Goal: Task Accomplishment & Management: Manage account settings

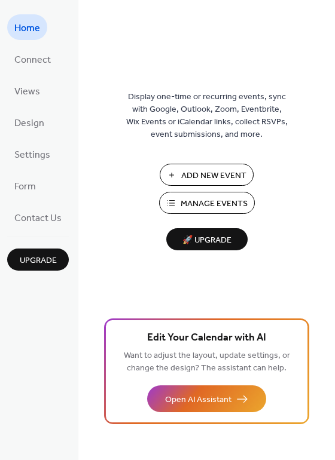
click at [213, 175] on span "Add New Event" at bounding box center [213, 176] width 65 height 13
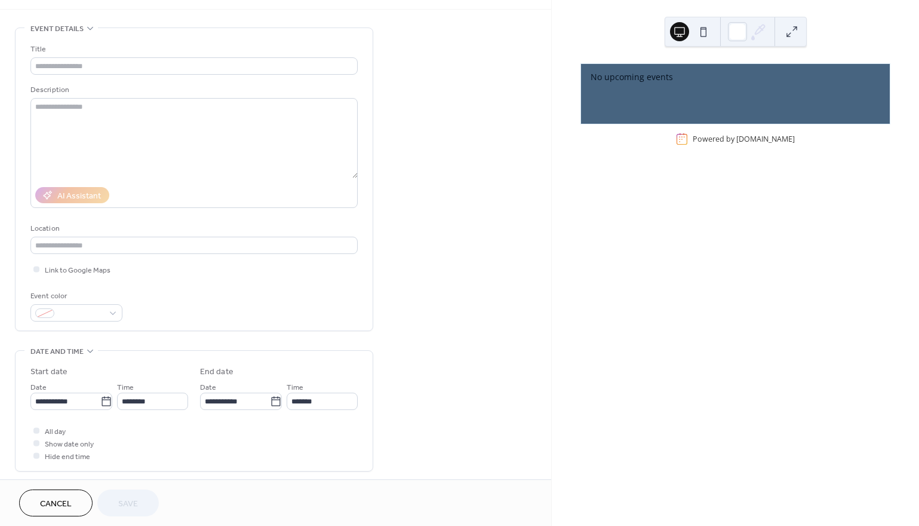
scroll to position [41, 0]
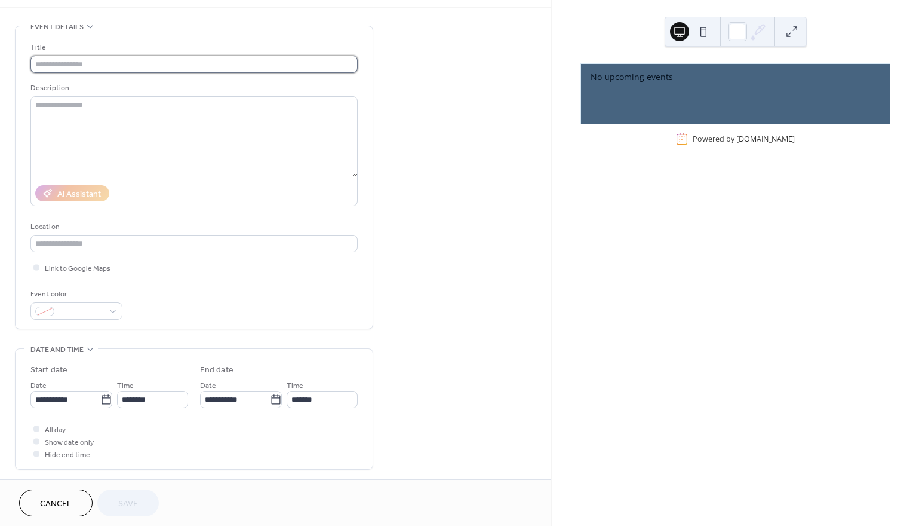
click at [109, 68] on input "text" at bounding box center [193, 64] width 327 height 17
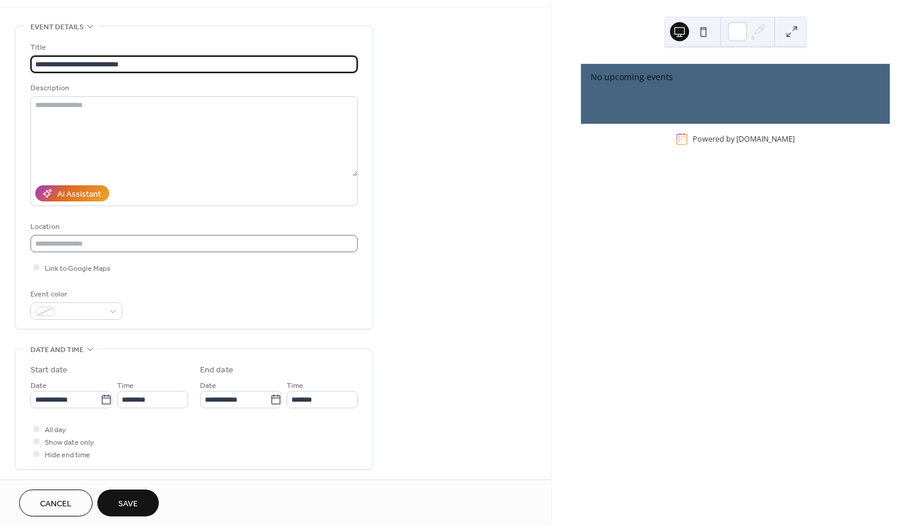
type input "**********"
click at [100, 242] on input "text" at bounding box center [193, 243] width 327 height 17
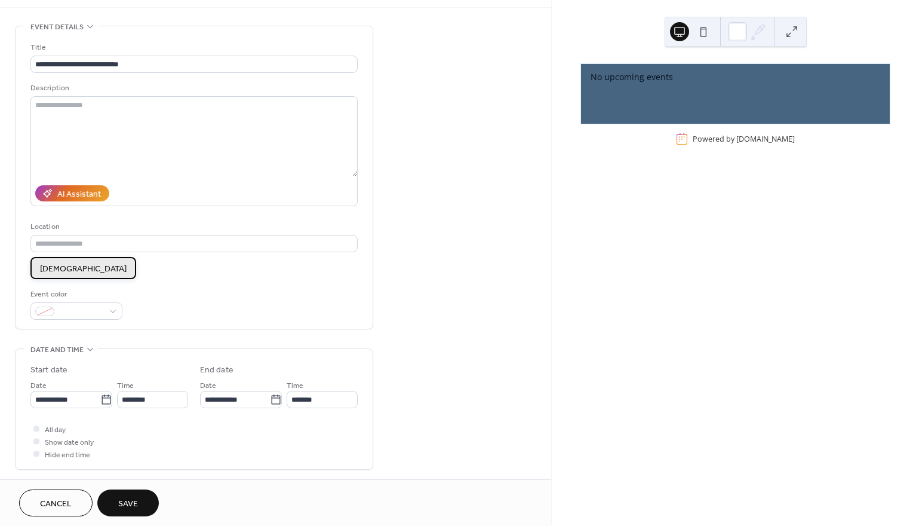
click at [95, 268] on span "Remington Baptist Church" at bounding box center [83, 269] width 87 height 13
type input "**********"
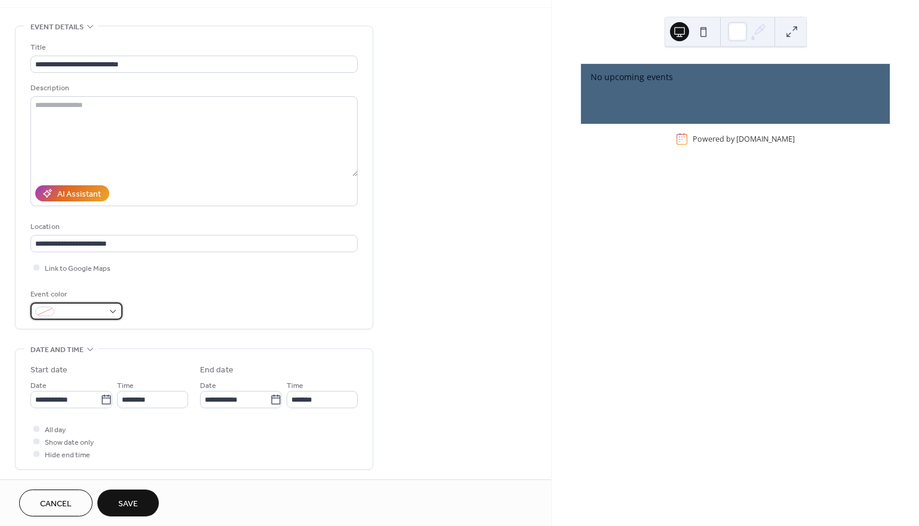
click at [110, 312] on div at bounding box center [76, 310] width 92 height 17
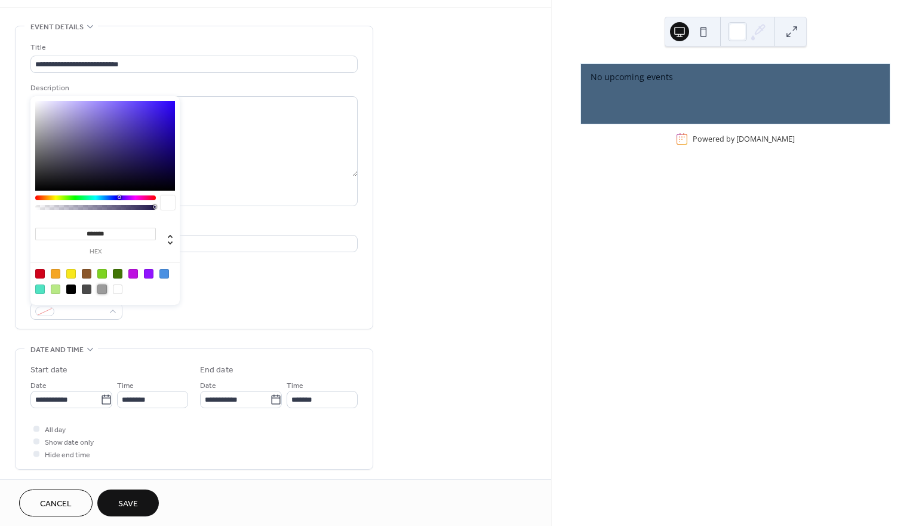
click at [104, 287] on div at bounding box center [102, 289] width 10 height 10
type input "*******"
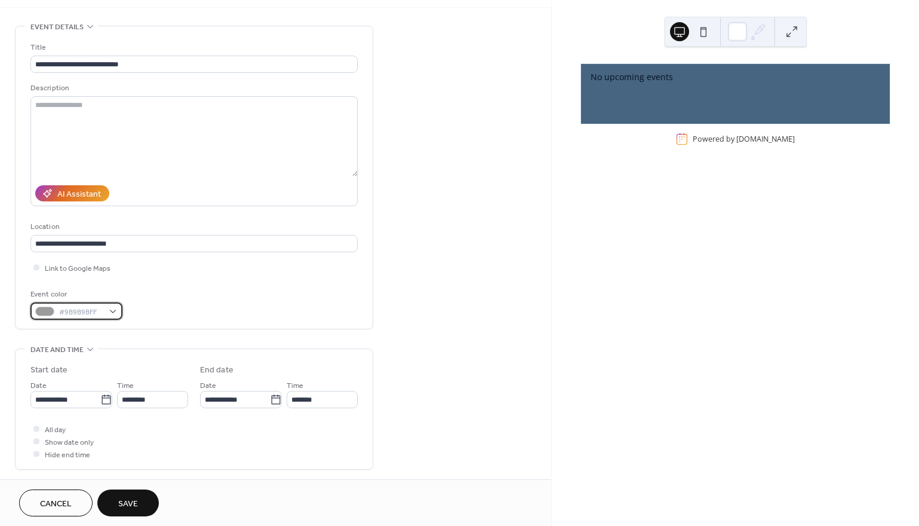
click at [114, 314] on div "#9B9B9BFF" at bounding box center [76, 310] width 92 height 17
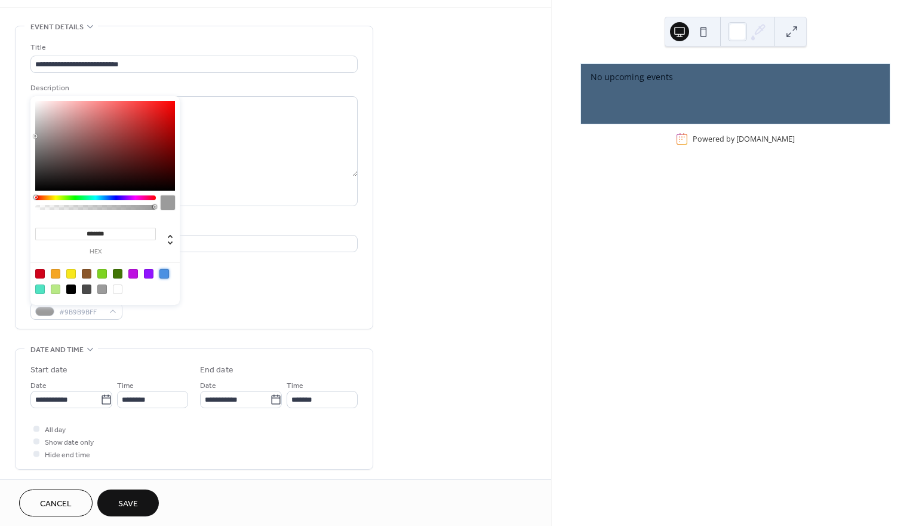
click at [162, 275] on div at bounding box center [165, 274] width 10 height 10
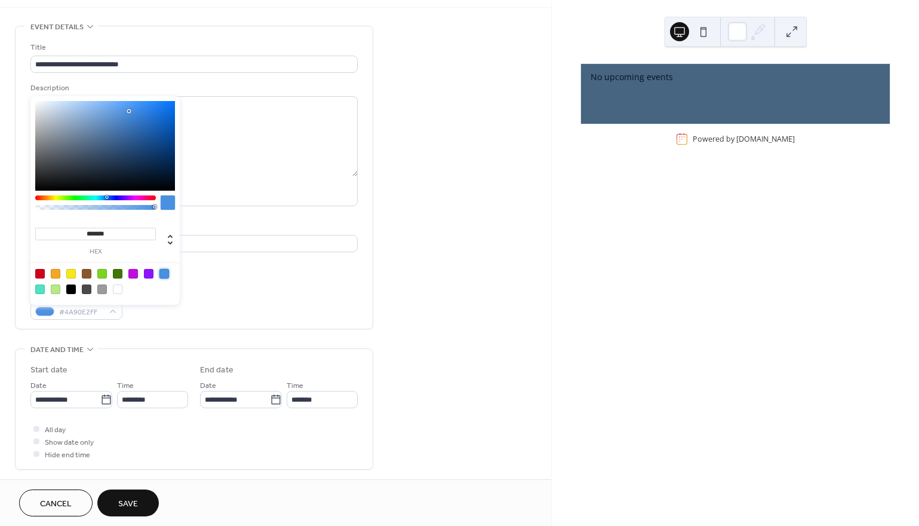
click at [72, 269] on div at bounding box center [71, 274] width 10 height 10
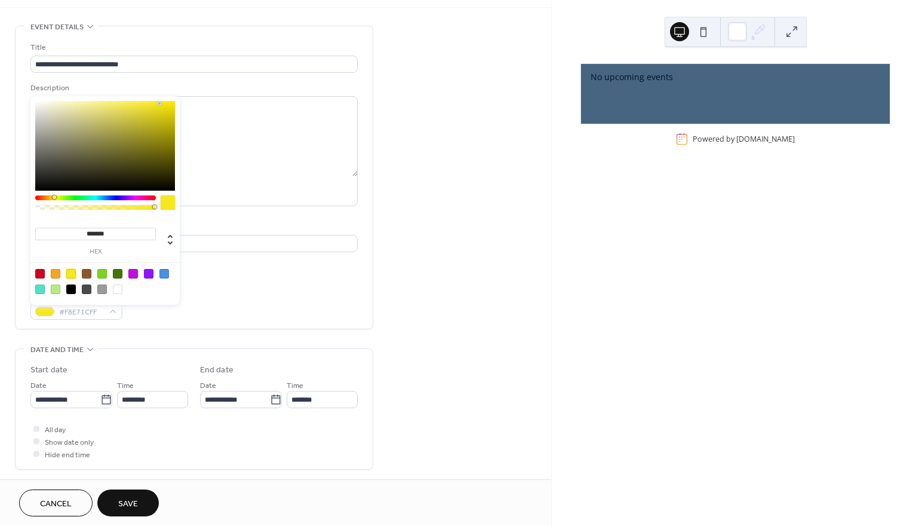
click at [88, 289] on div at bounding box center [87, 289] width 10 height 10
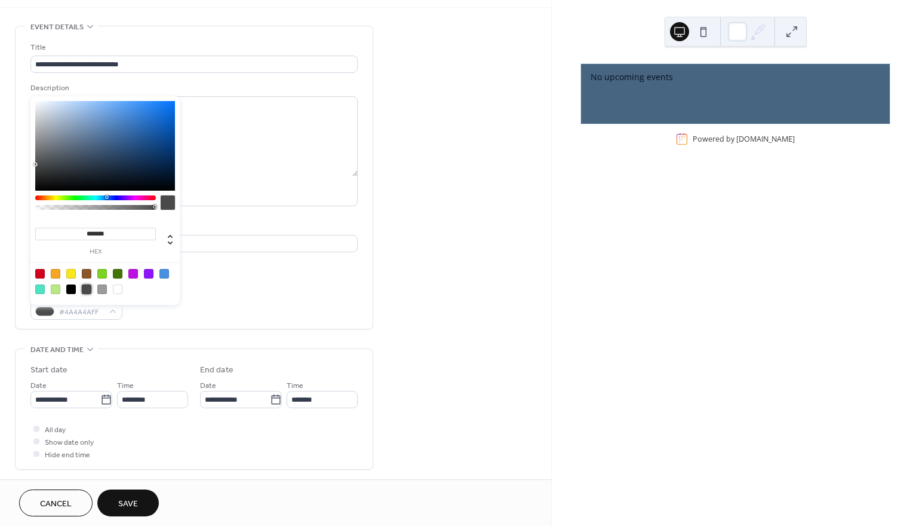
click at [105, 289] on div at bounding box center [102, 289] width 10 height 10
type input "*******"
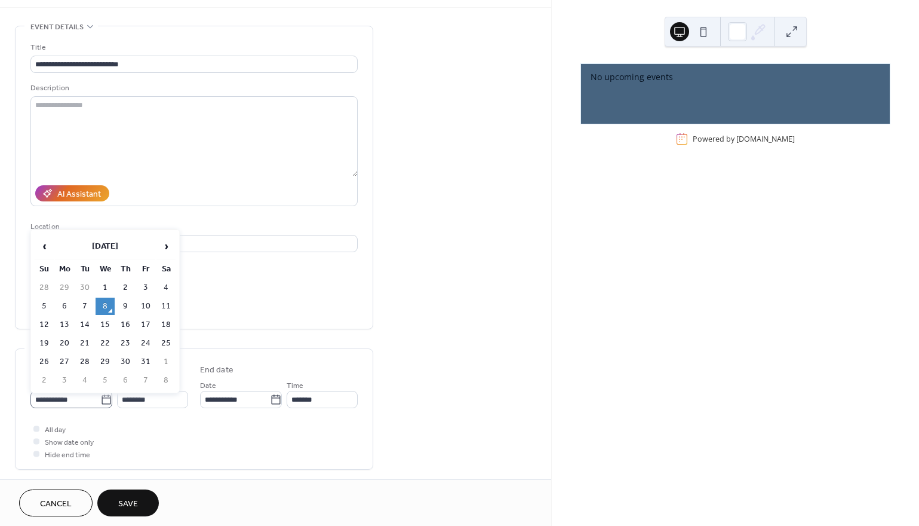
click at [105, 402] on icon at bounding box center [106, 400] width 12 height 12
click at [100, 402] on input "**********" at bounding box center [65, 399] width 70 height 17
click at [170, 303] on td "11" at bounding box center [166, 306] width 19 height 17
type input "**********"
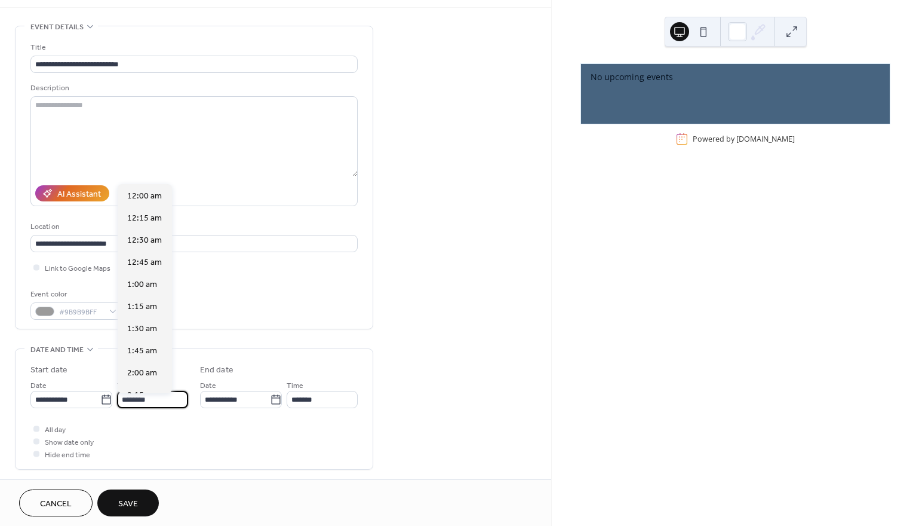
click at [131, 406] on input "********" at bounding box center [152, 399] width 71 height 17
click at [137, 200] on span "7:00 am" at bounding box center [142, 202] width 30 height 13
type input "*******"
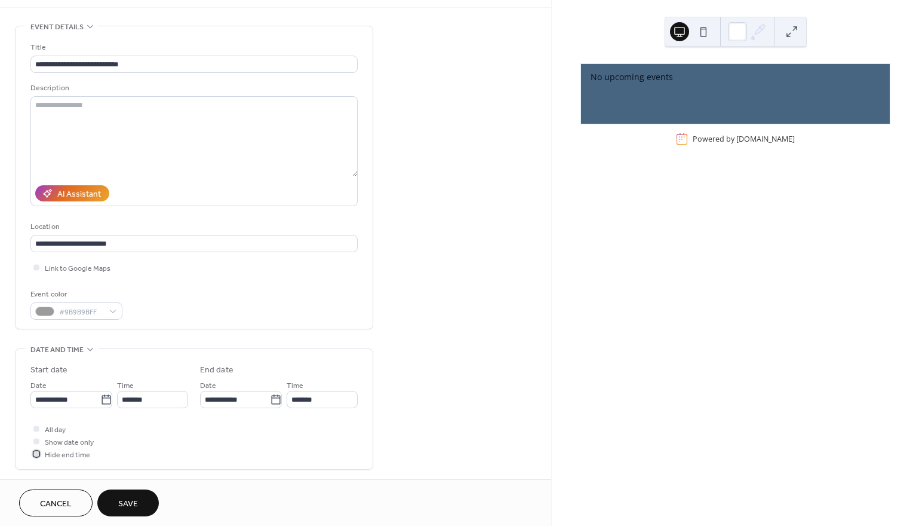
click at [37, 456] on div at bounding box center [36, 453] width 6 height 6
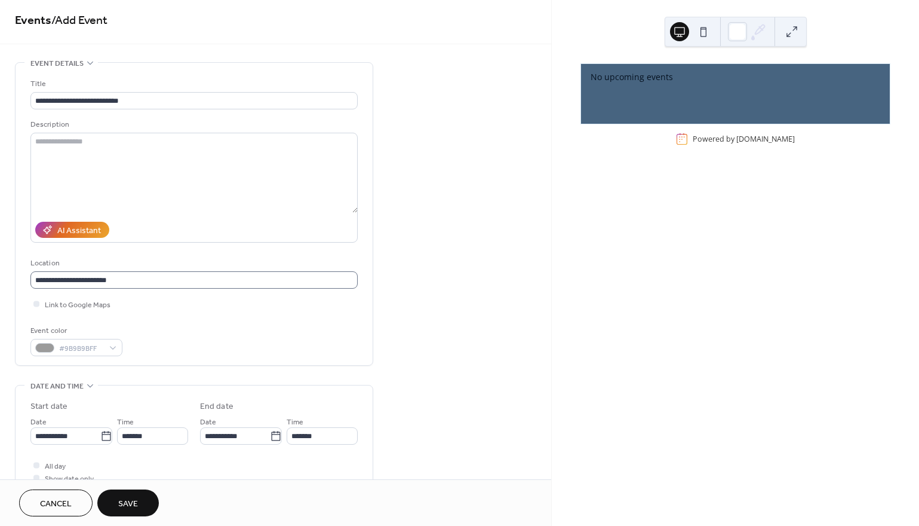
scroll to position [0, 0]
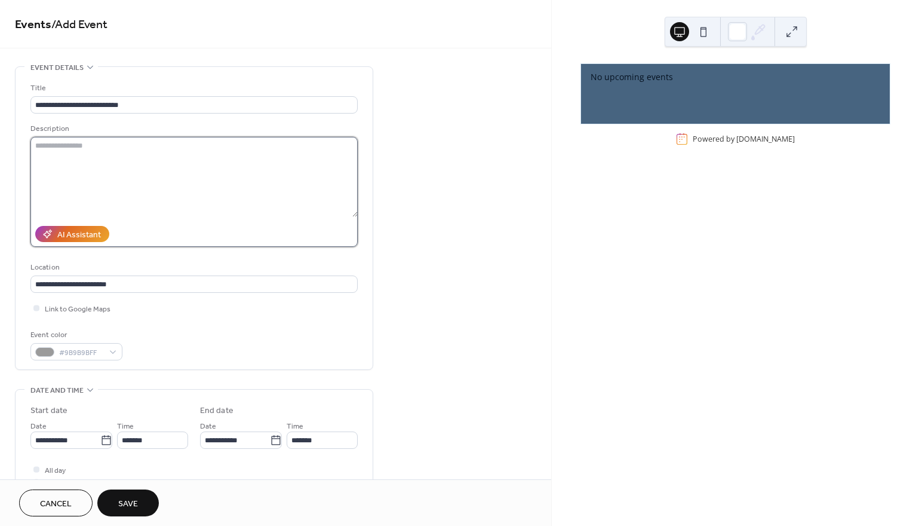
click at [74, 148] on textarea at bounding box center [193, 177] width 327 height 80
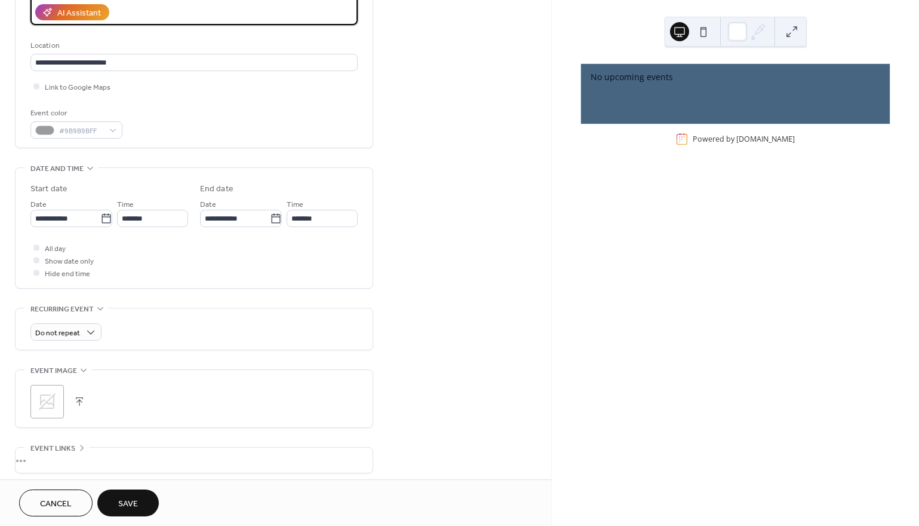
scroll to position [223, 0]
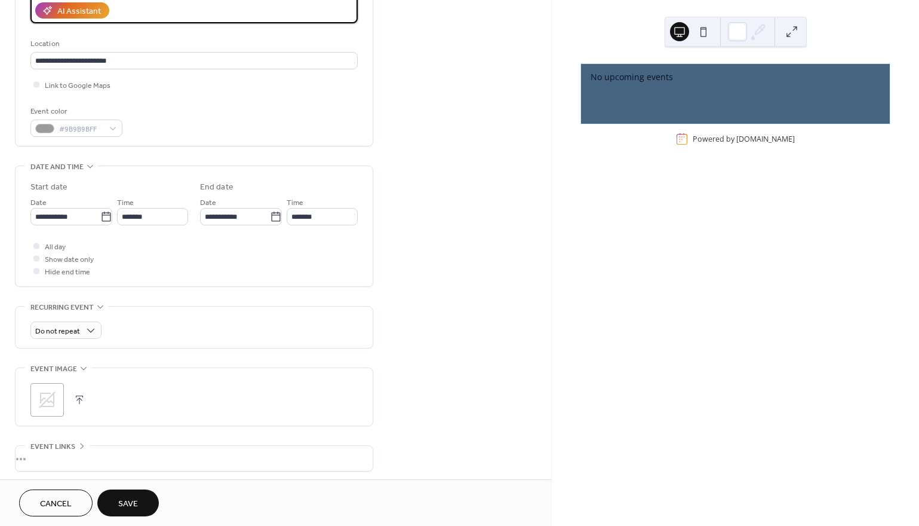
type textarea "**********"
click at [48, 400] on icon at bounding box center [47, 399] width 19 height 19
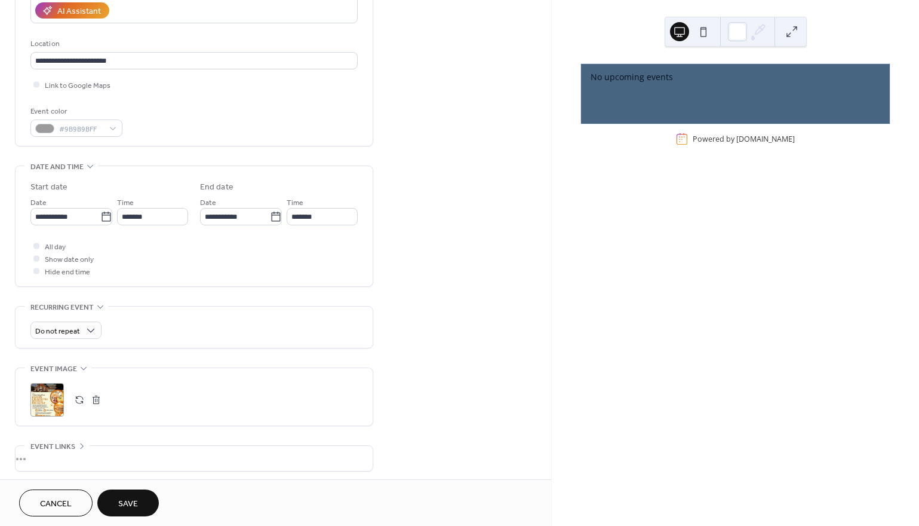
click at [127, 501] on span "Save" at bounding box center [128, 504] width 20 height 13
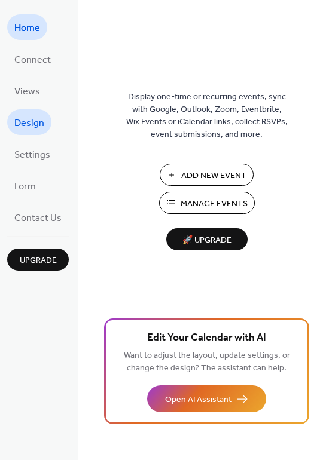
click at [27, 123] on span "Design" at bounding box center [29, 123] width 30 height 19
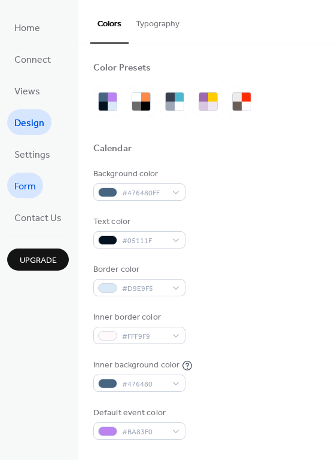
click at [29, 183] on span "Form" at bounding box center [25, 186] width 22 height 19
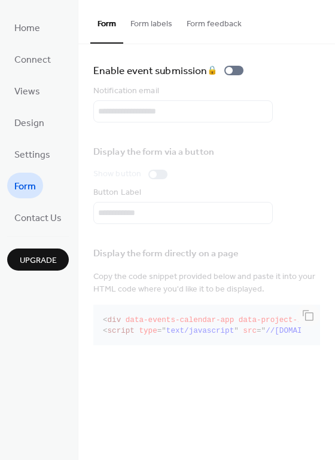
click at [163, 27] on button "Form labels" at bounding box center [151, 21] width 56 height 42
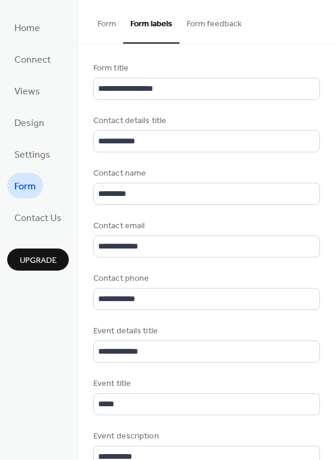
click at [244, 24] on button "Form feedback" at bounding box center [213, 21] width 69 height 42
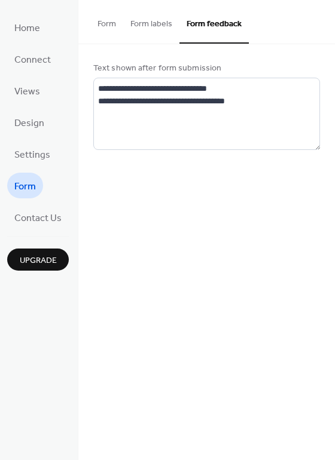
click at [94, 21] on button "Form" at bounding box center [106, 21] width 33 height 42
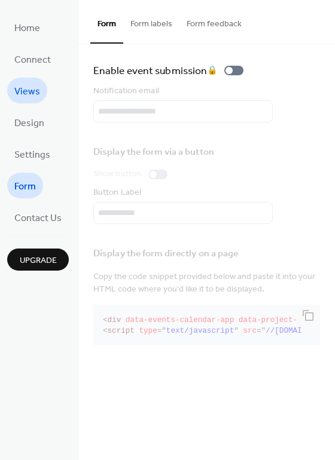
click at [24, 91] on span "Views" at bounding box center [27, 91] width 26 height 19
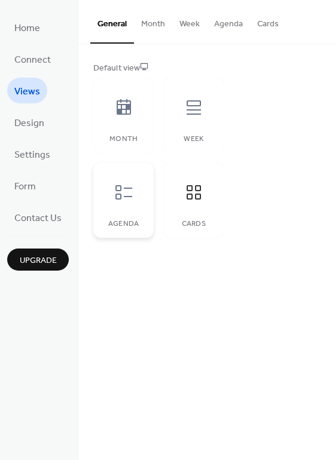
click at [122, 188] on icon at bounding box center [123, 192] width 19 height 19
click at [124, 117] on icon at bounding box center [123, 107] width 19 height 19
click at [200, 107] on icon at bounding box center [193, 107] width 19 height 19
click at [130, 196] on icon at bounding box center [123, 192] width 17 height 14
click at [33, 122] on span "Design" at bounding box center [29, 123] width 30 height 19
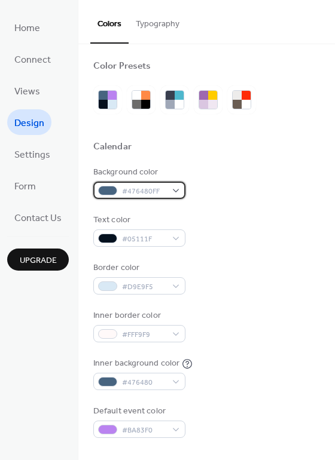
click at [172, 189] on div "#476480FF" at bounding box center [139, 190] width 92 height 17
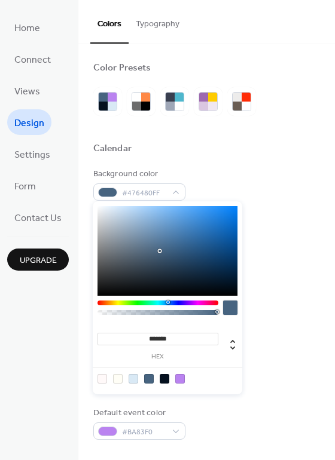
click at [134, 379] on div at bounding box center [133, 379] width 10 height 10
type input "*******"
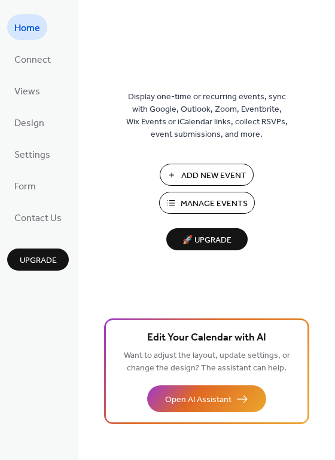
click at [210, 167] on button "Add New Event" at bounding box center [207, 175] width 94 height 22
click at [19, 125] on span "Design" at bounding box center [29, 123] width 30 height 19
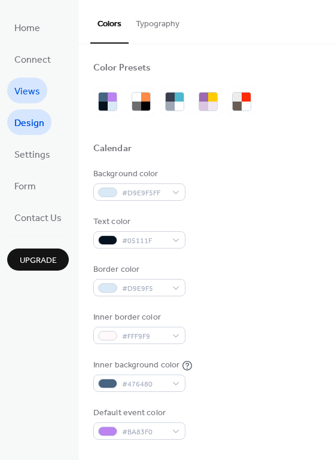
click at [28, 88] on span "Views" at bounding box center [27, 91] width 26 height 19
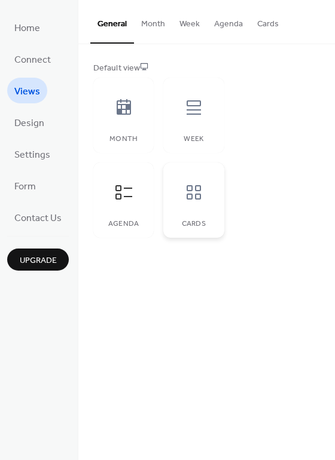
click at [192, 192] on icon at bounding box center [193, 192] width 19 height 19
click at [268, 23] on button "Cards" at bounding box center [268, 21] width 36 height 42
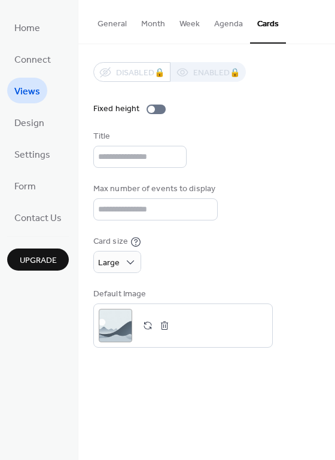
click at [234, 23] on button "Agenda" at bounding box center [228, 21] width 43 height 42
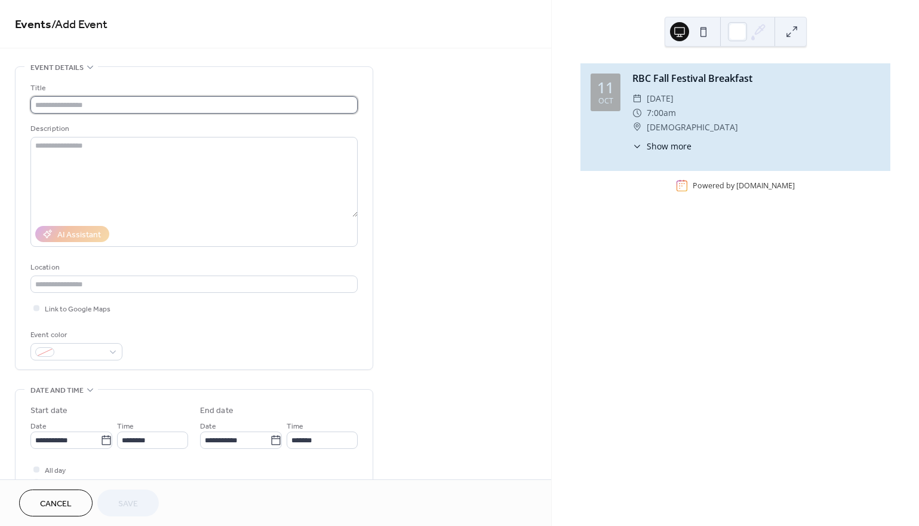
click at [115, 106] on input "text" at bounding box center [193, 104] width 327 height 17
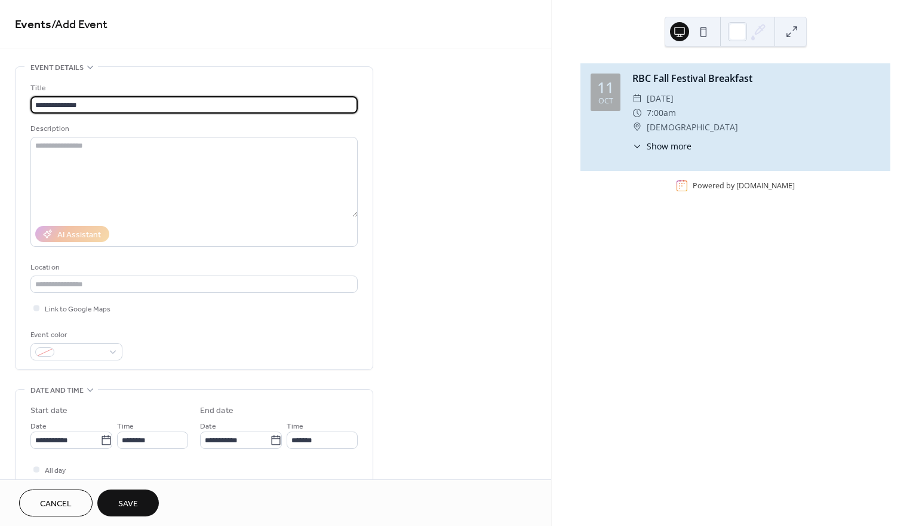
scroll to position [5, 0]
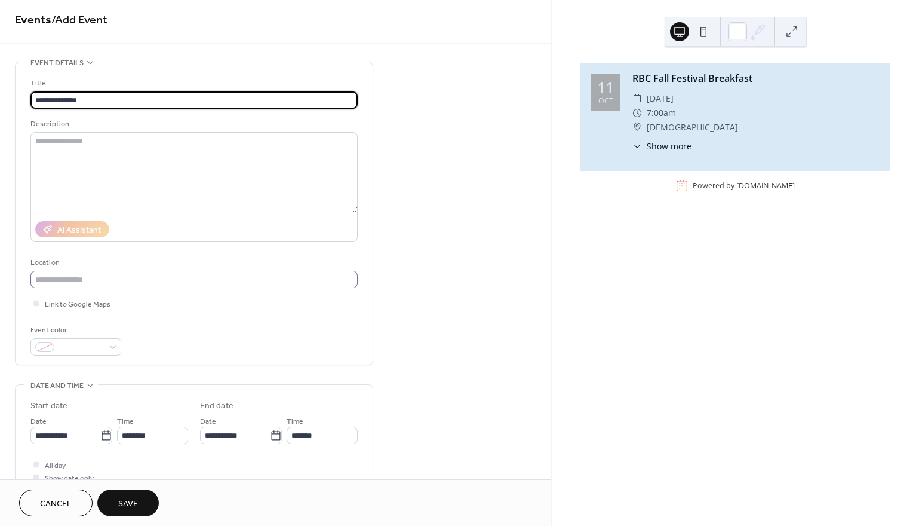
type input "**********"
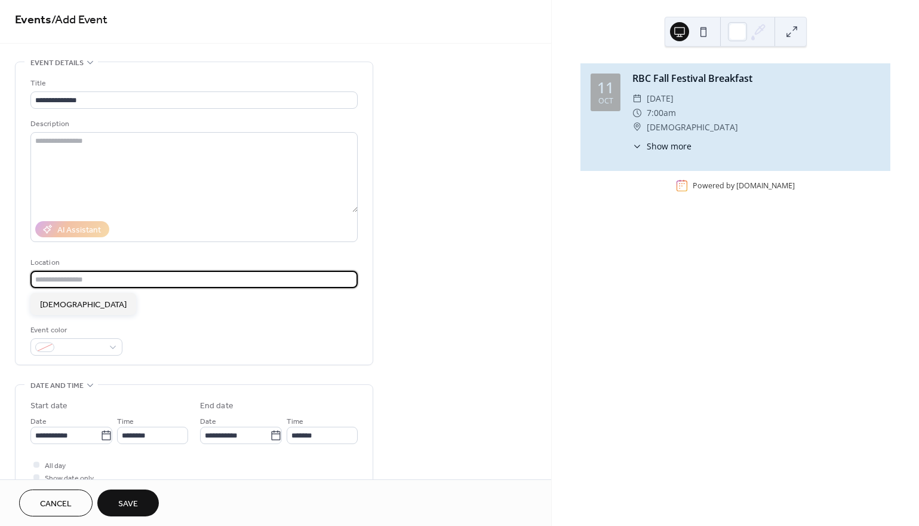
click at [95, 280] on input "text" at bounding box center [193, 279] width 327 height 17
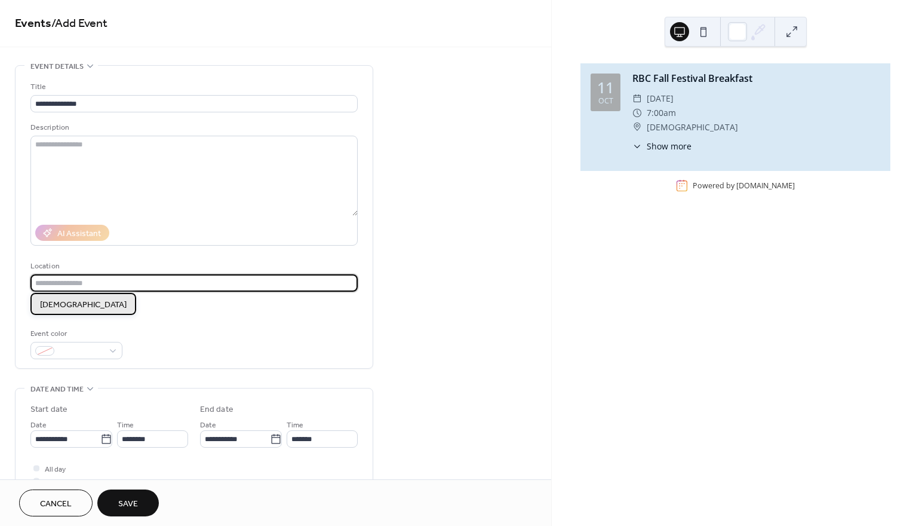
click at [91, 304] on span "Remington Baptist Church" at bounding box center [83, 305] width 87 height 13
type input "**********"
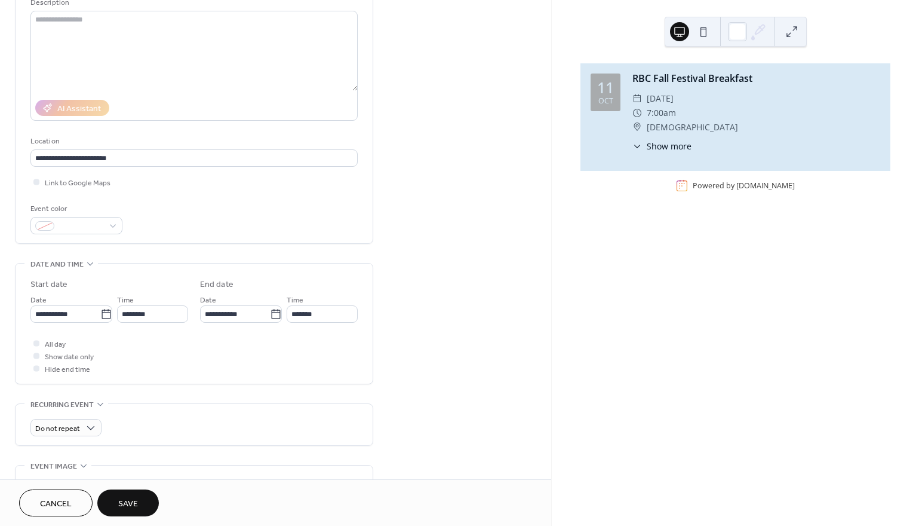
scroll to position [127, 0]
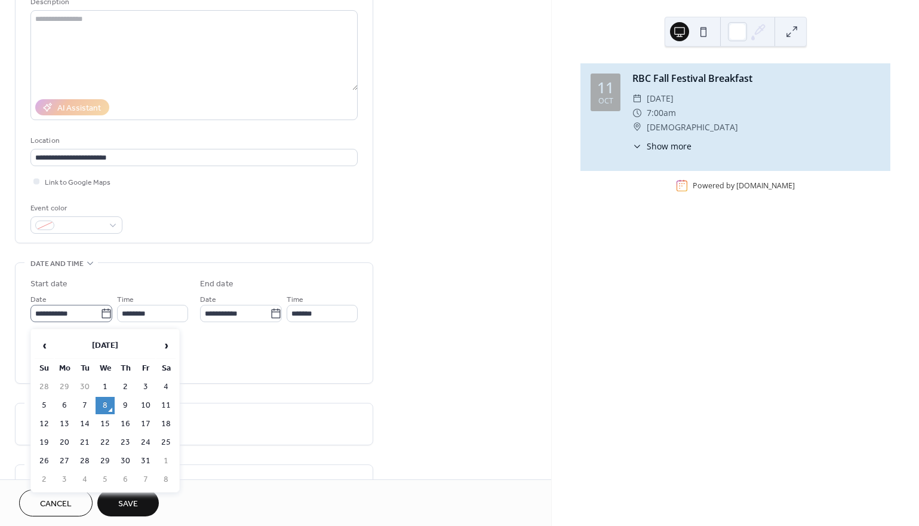
click at [102, 314] on icon at bounding box center [106, 314] width 12 height 12
click at [100, 314] on input "**********" at bounding box center [65, 313] width 70 height 17
click at [142, 456] on td "31" at bounding box center [145, 460] width 19 height 17
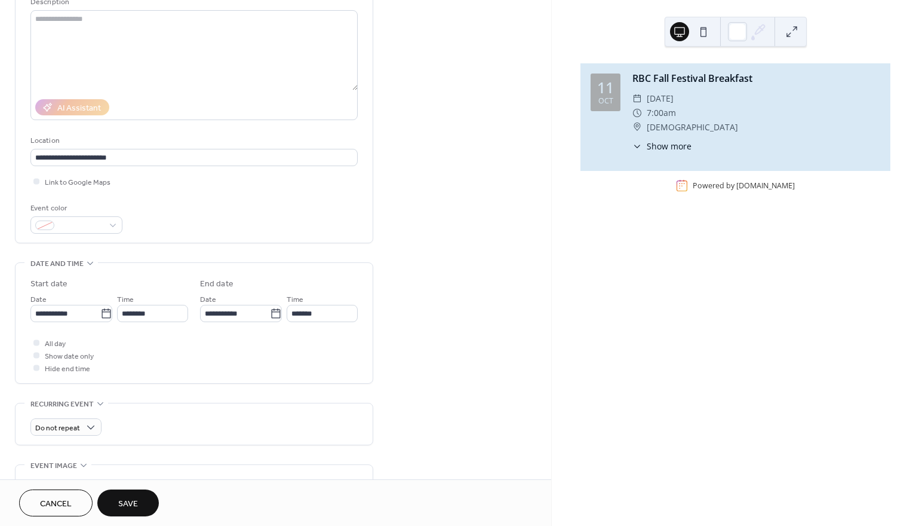
type input "**********"
click at [132, 318] on input "********" at bounding box center [152, 313] width 71 height 17
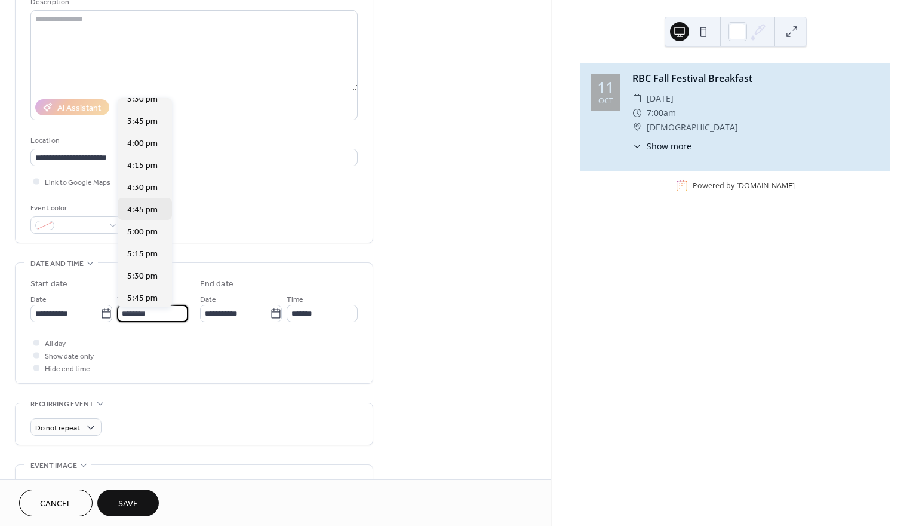
scroll to position [1380, 0]
click at [145, 278] on span "5:30 pm" at bounding box center [142, 277] width 30 height 13
type input "*******"
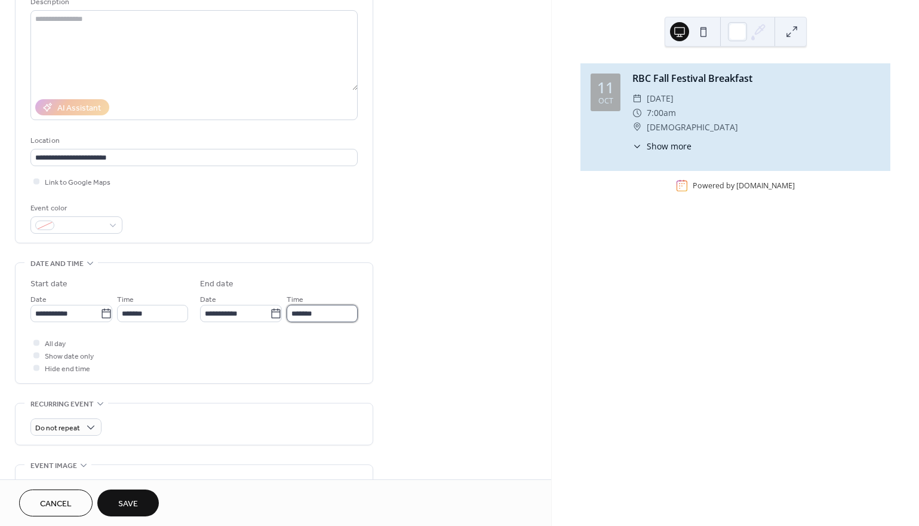
click at [311, 320] on input "*******" at bounding box center [322, 313] width 71 height 17
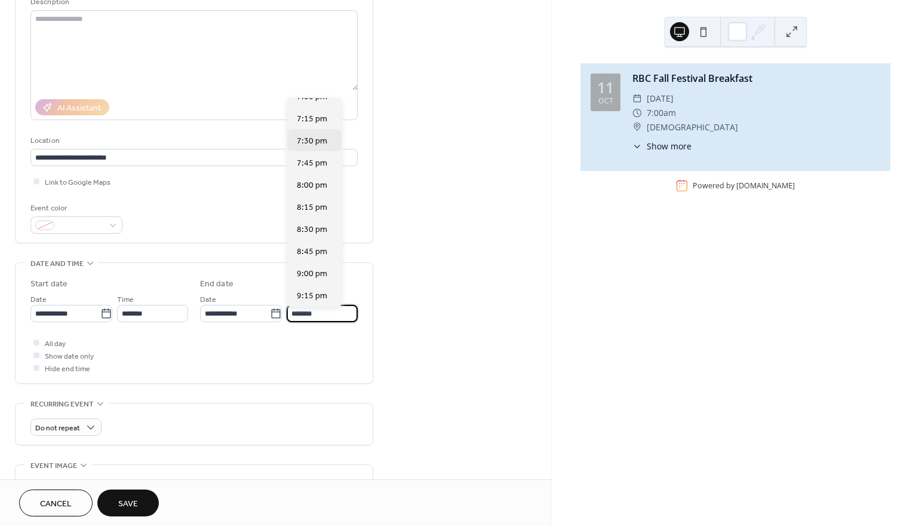
scroll to position [143, 0]
click at [312, 165] on span "8:00 pm" at bounding box center [312, 166] width 30 height 13
type input "*******"
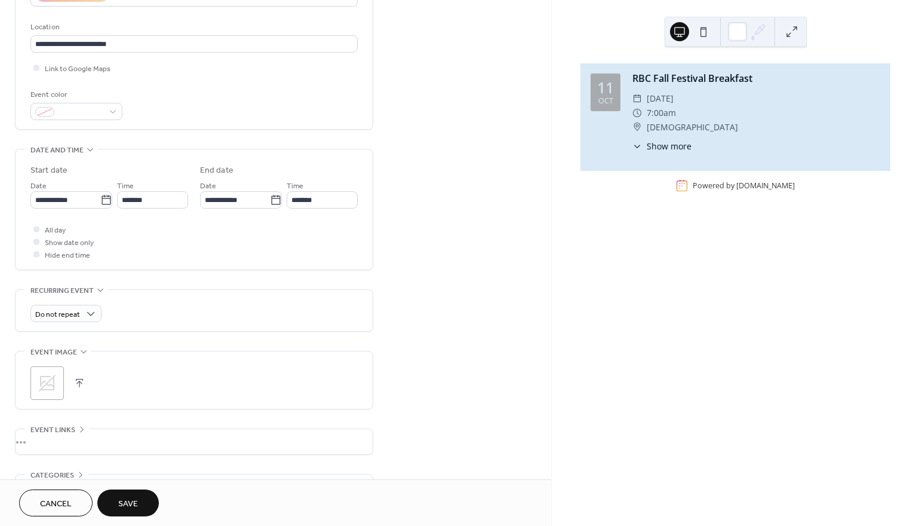
scroll to position [241, 0]
click at [45, 379] on icon at bounding box center [47, 381] width 17 height 17
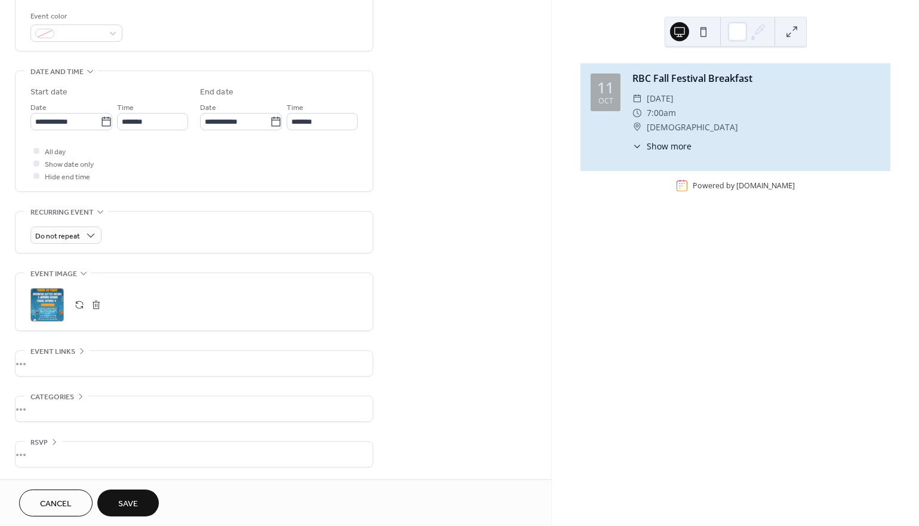
scroll to position [322, 0]
click at [139, 492] on button "Save" at bounding box center [128, 502] width 62 height 27
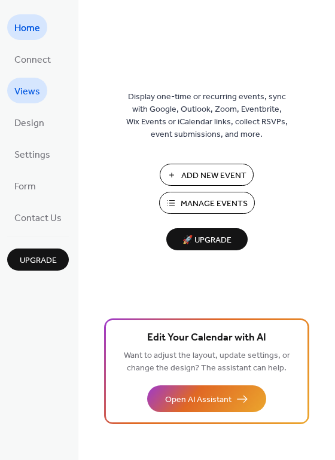
click at [30, 91] on span "Views" at bounding box center [27, 91] width 26 height 19
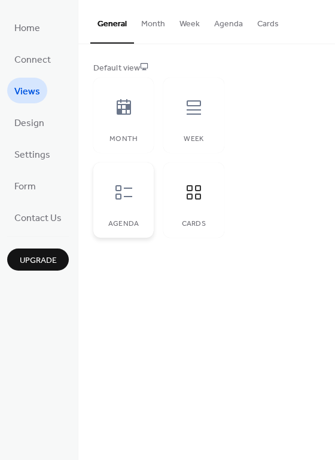
click at [133, 188] on div at bounding box center [124, 192] width 36 height 36
click at [41, 124] on span "Design" at bounding box center [29, 123] width 30 height 19
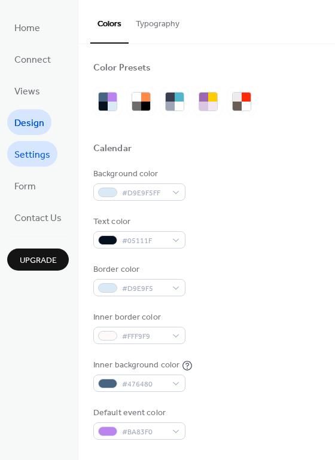
click at [36, 151] on span "Settings" at bounding box center [32, 155] width 36 height 19
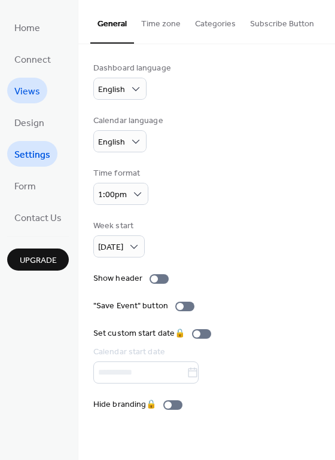
click at [31, 94] on span "Views" at bounding box center [27, 91] width 26 height 19
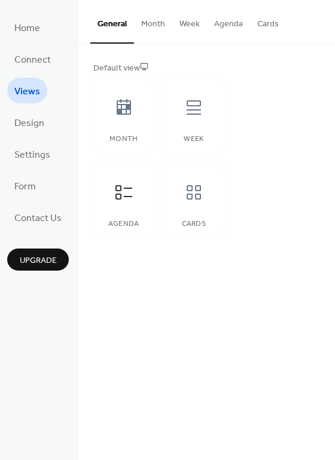
click at [224, 22] on button "Agenda" at bounding box center [228, 21] width 43 height 42
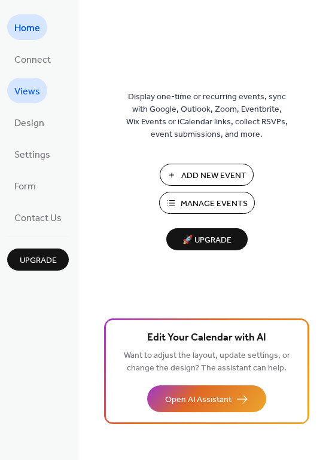
click at [26, 88] on span "Views" at bounding box center [27, 91] width 26 height 19
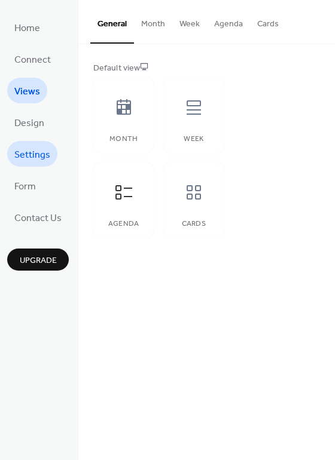
click at [35, 152] on span "Settings" at bounding box center [32, 155] width 36 height 19
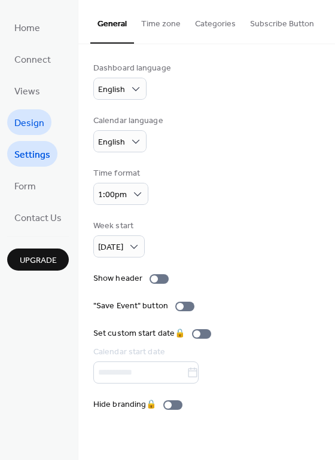
click at [26, 122] on span "Design" at bounding box center [29, 123] width 30 height 19
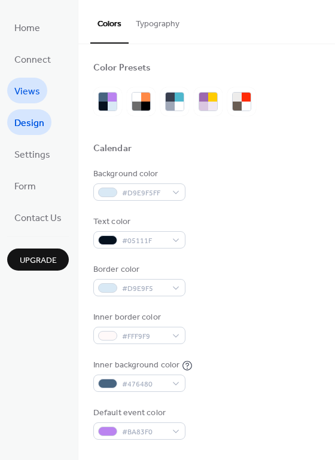
click at [20, 93] on span "Views" at bounding box center [27, 91] width 26 height 19
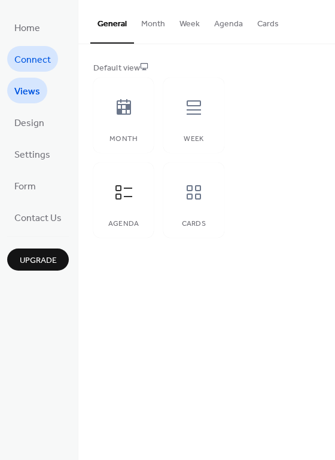
click at [23, 61] on span "Connect" at bounding box center [32, 60] width 36 height 19
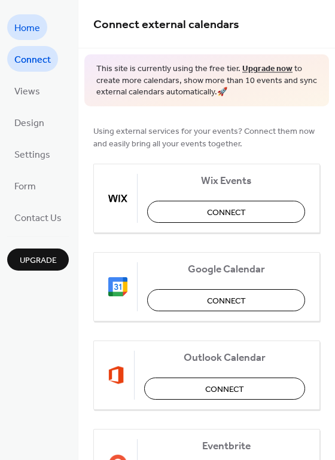
click at [27, 26] on span "Home" at bounding box center [27, 28] width 26 height 19
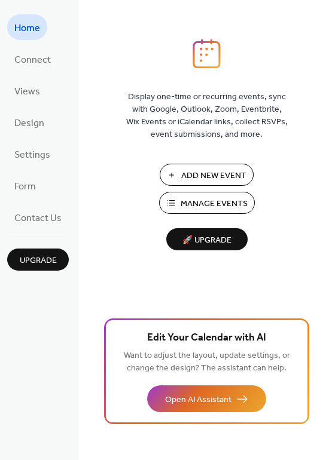
click at [197, 203] on span "Manage Events" at bounding box center [213, 204] width 67 height 13
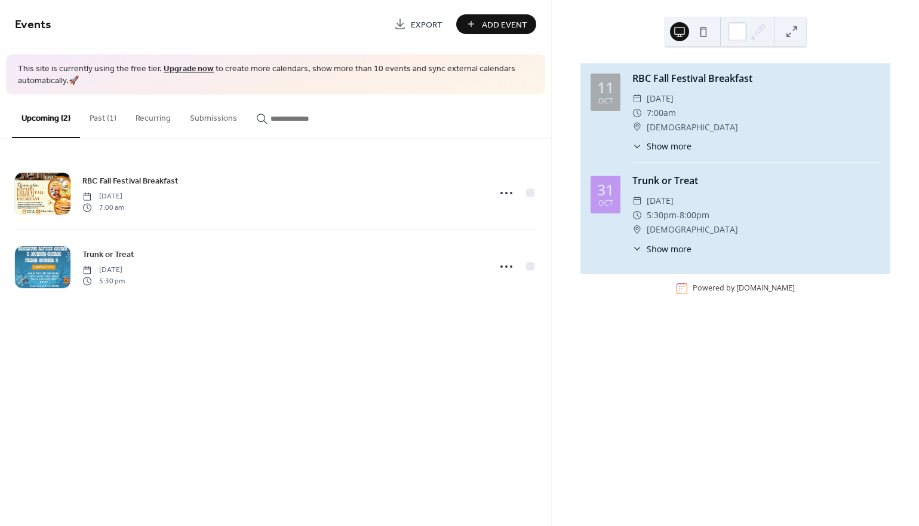
click at [105, 115] on button "Past (1)" at bounding box center [103, 115] width 46 height 42
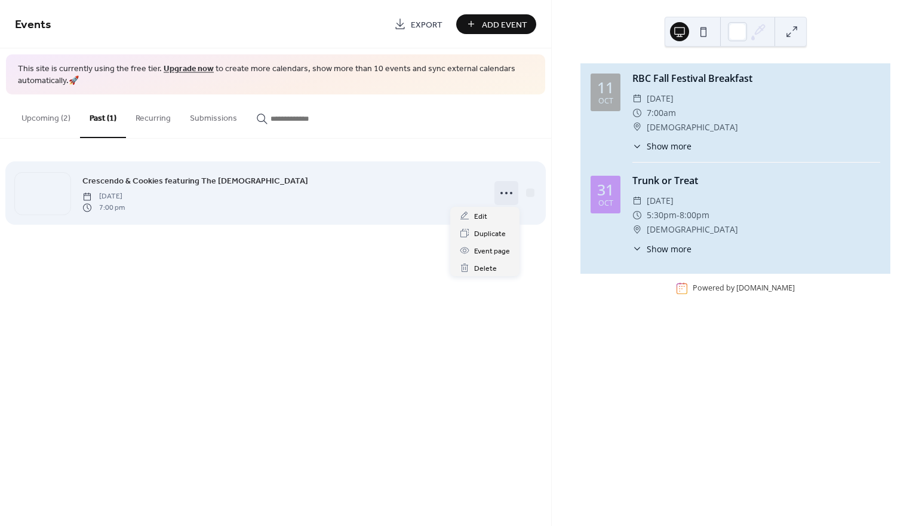
click at [510, 190] on icon at bounding box center [506, 192] width 19 height 19
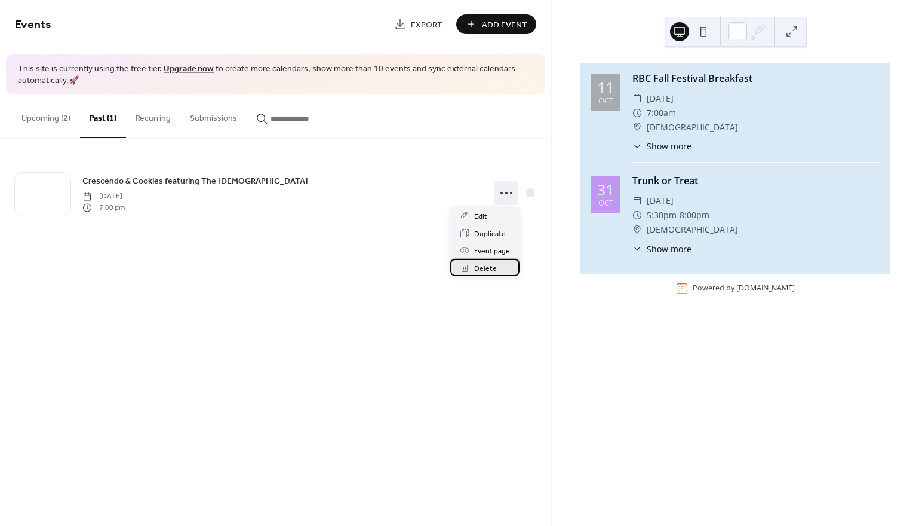
click at [483, 268] on span "Delete" at bounding box center [485, 268] width 23 height 13
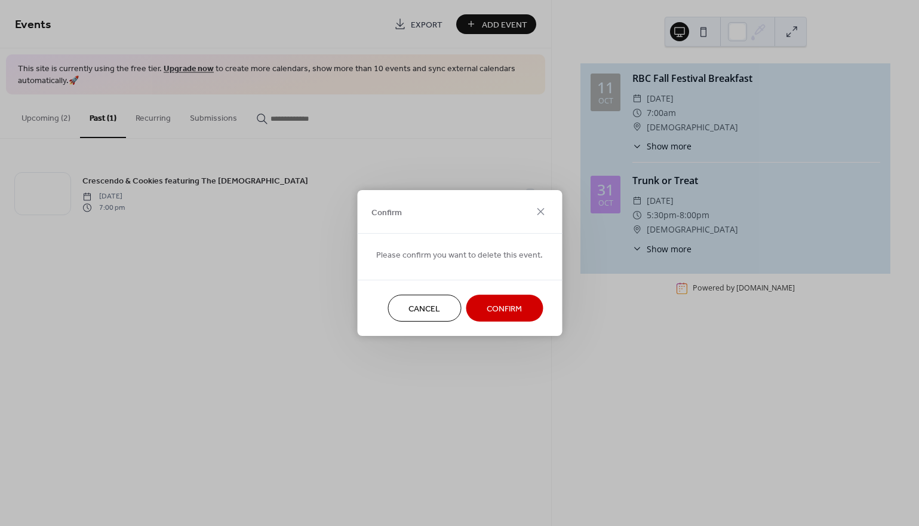
click at [492, 303] on span "Confirm" at bounding box center [504, 309] width 35 height 13
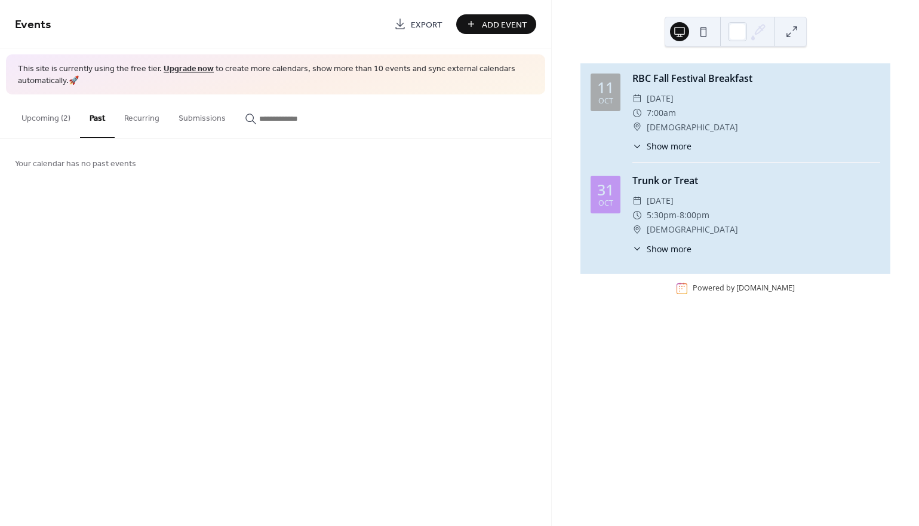
click at [197, 66] on link "Upgrade now" at bounding box center [189, 69] width 50 height 16
click at [61, 115] on button "Upcoming (2)" at bounding box center [46, 115] width 68 height 42
